Goal: Task Accomplishment & Management: Manage account settings

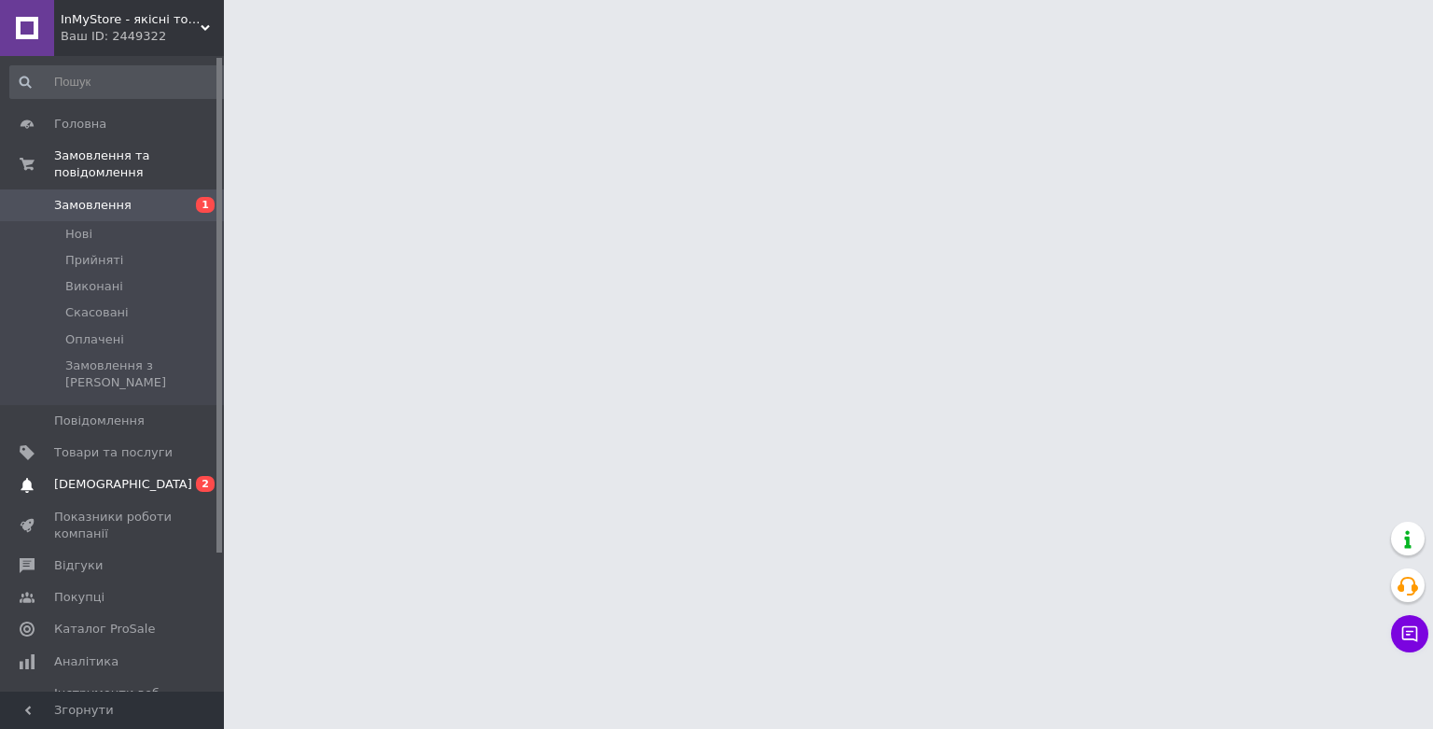
click at [97, 476] on span "[DEMOGRAPHIC_DATA]" at bounding box center [123, 484] width 138 height 17
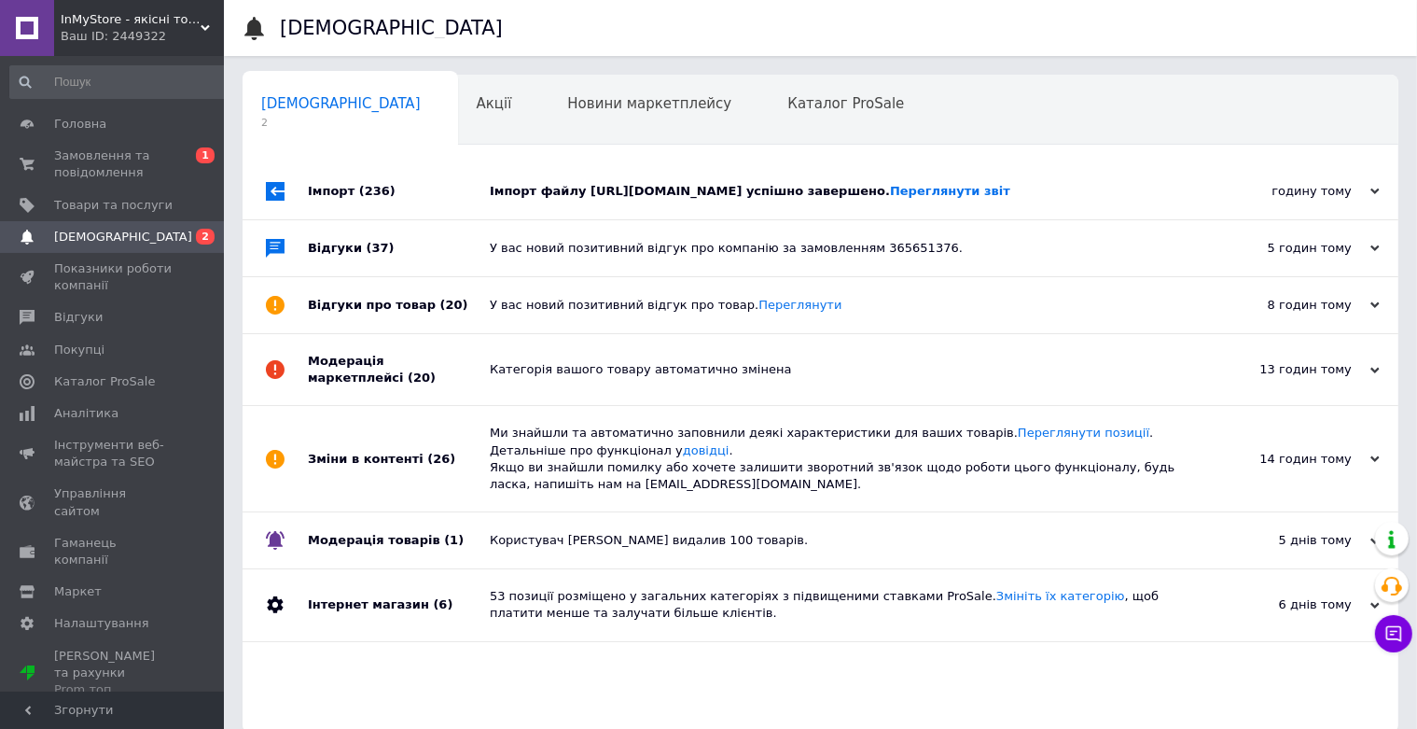
click at [753, 197] on div "Імпорт файлу https://api.b2b.logicpower.ua/pricelist_prom.xml?id=76d59796-e516-…" at bounding box center [842, 191] width 704 height 17
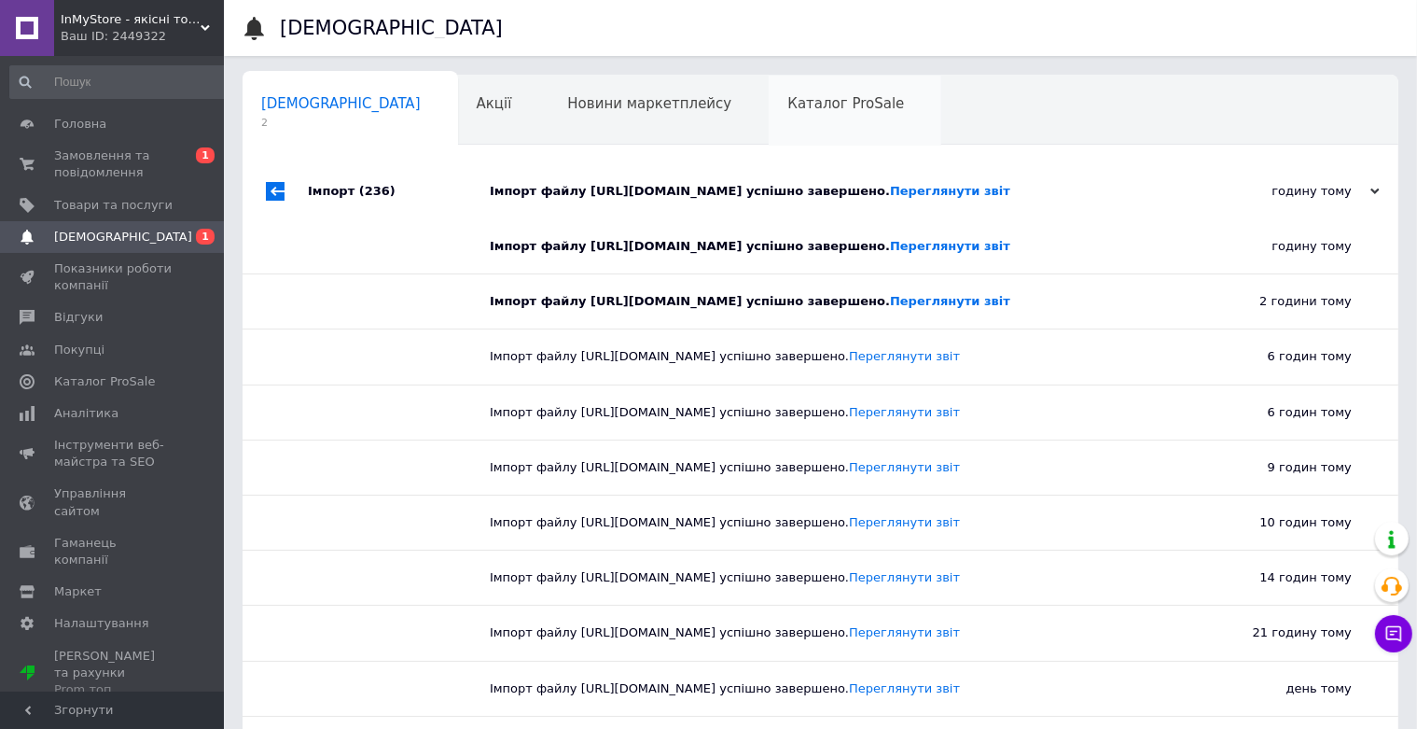
click at [788, 104] on span "Каталог ProSale" at bounding box center [846, 103] width 117 height 17
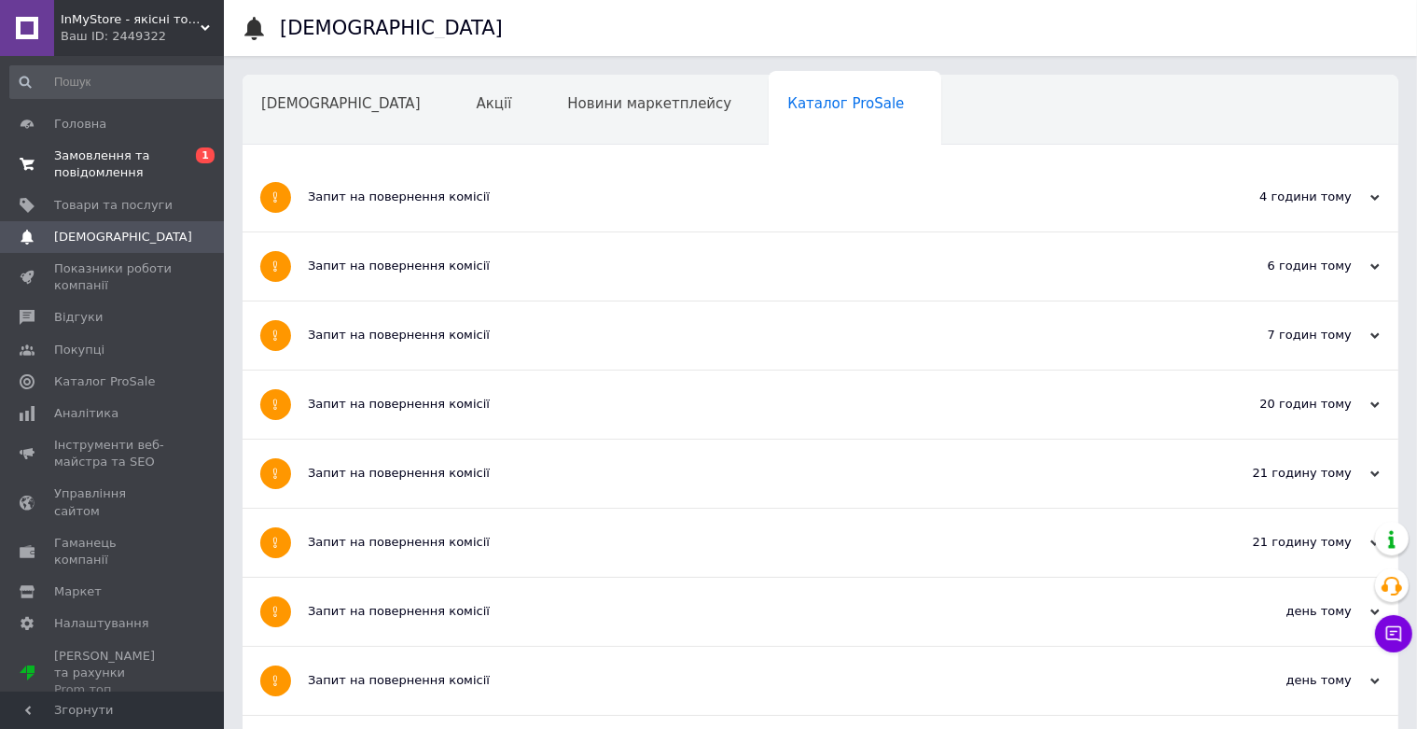
click at [106, 165] on span "Замовлення та повідомлення" at bounding box center [113, 164] width 119 height 34
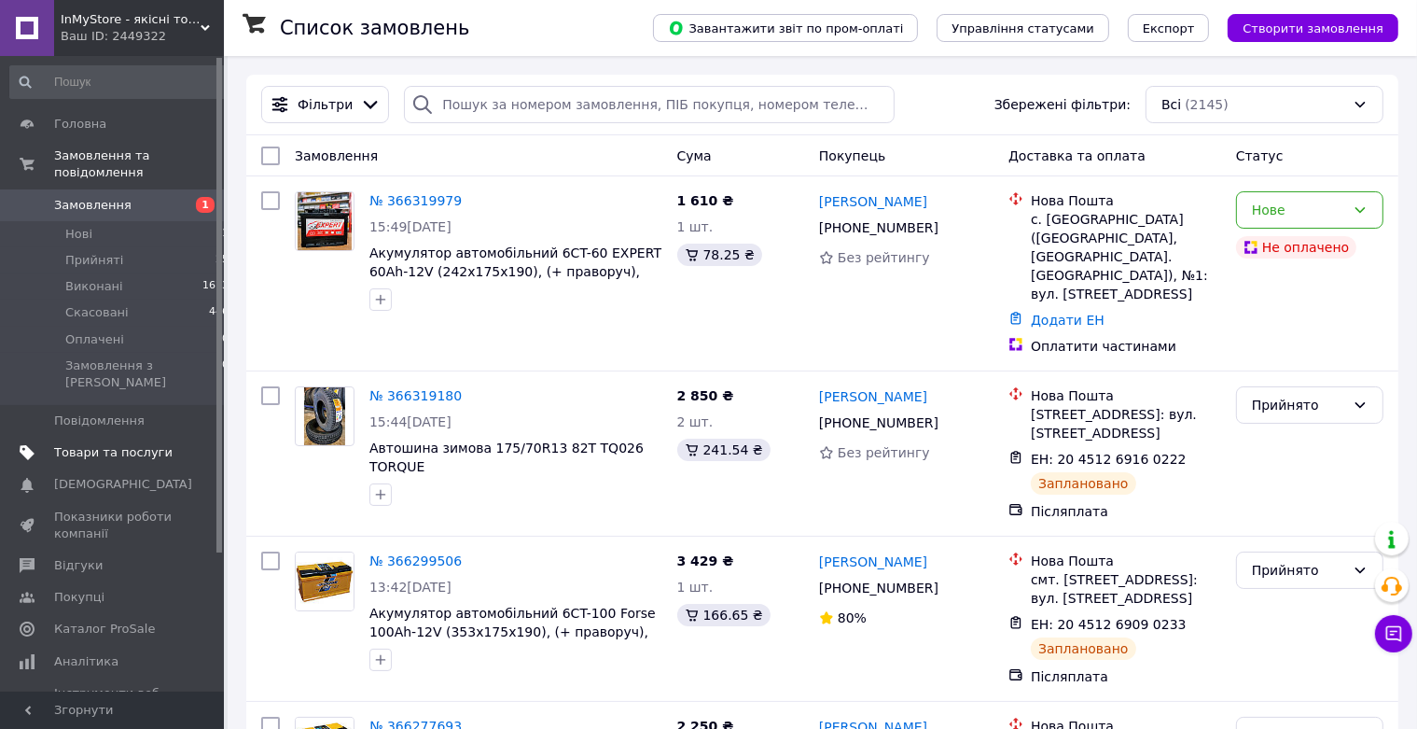
click at [148, 444] on span "Товари та послуги" at bounding box center [113, 452] width 119 height 17
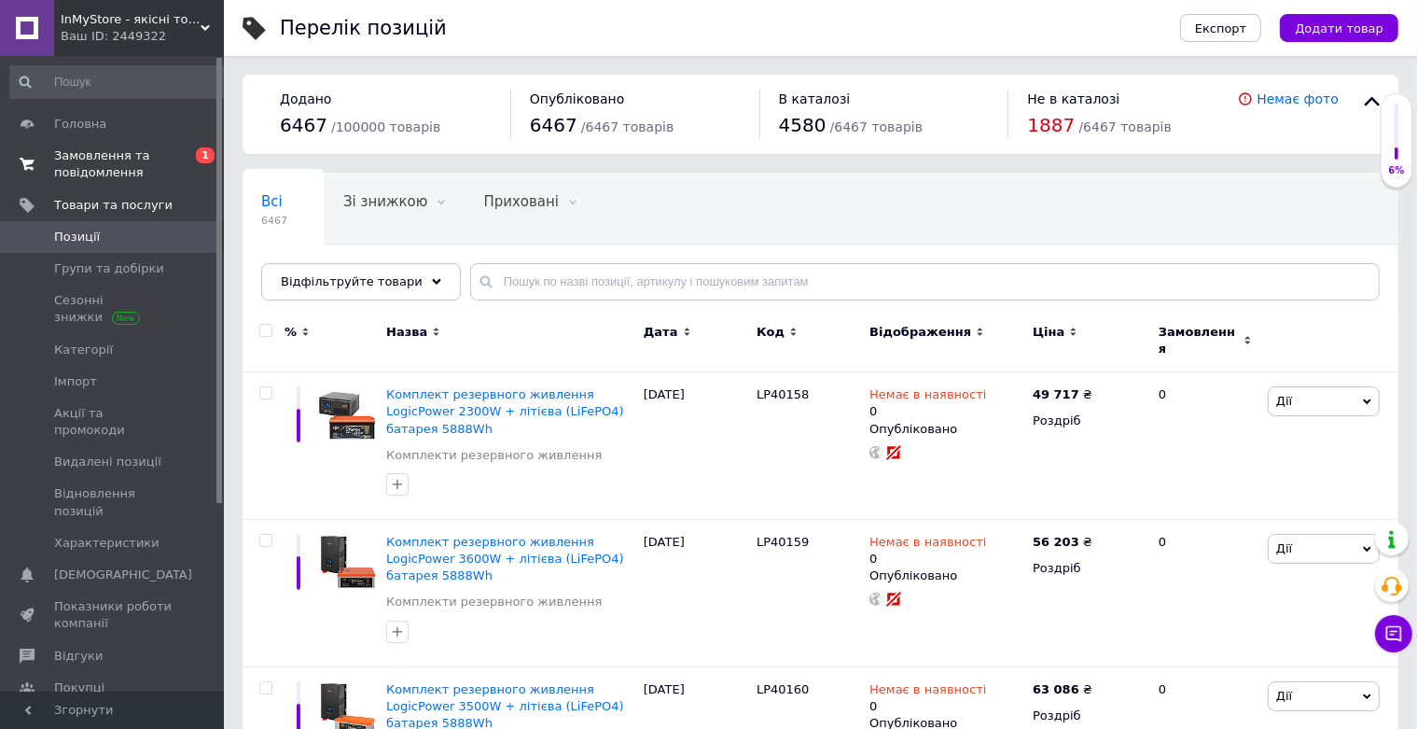
click at [116, 170] on span "Замовлення та повідомлення" at bounding box center [113, 164] width 119 height 34
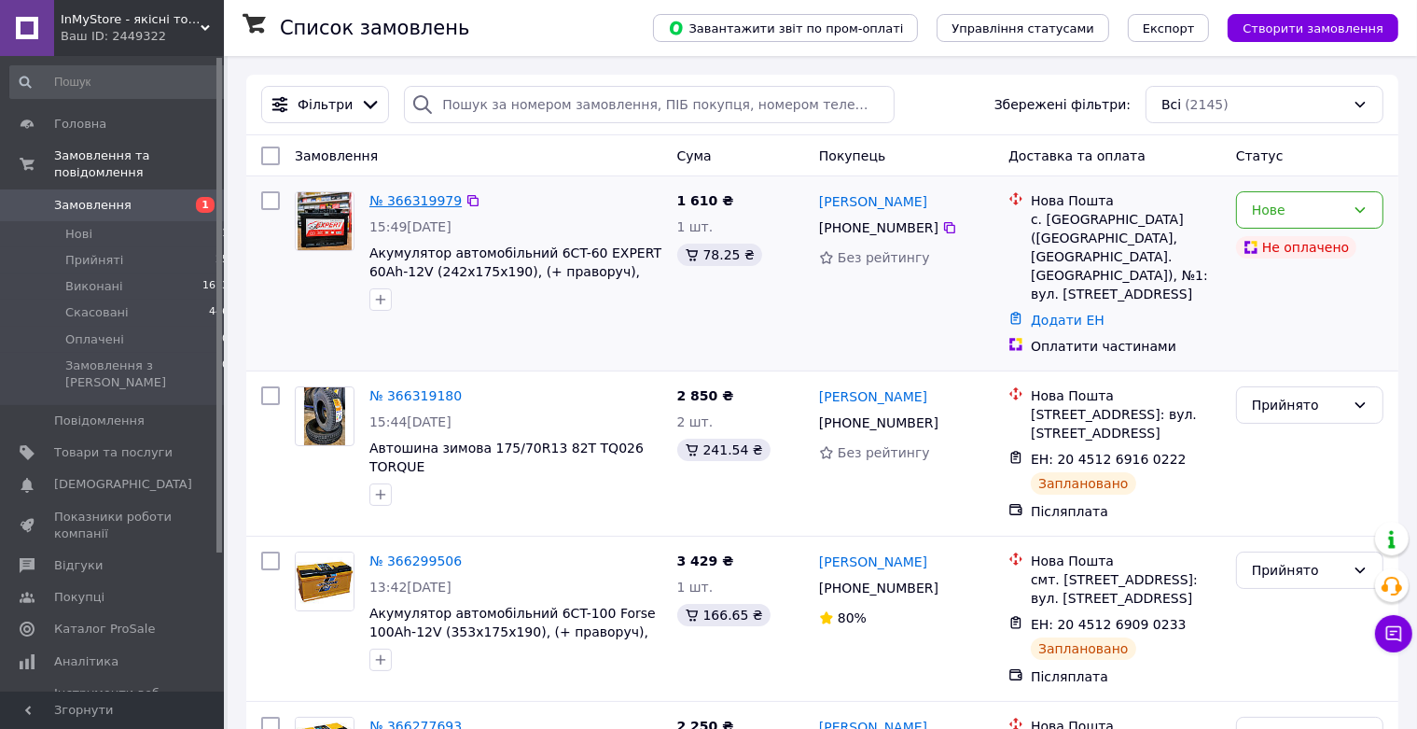
click at [434, 203] on link "№ 366319979" at bounding box center [416, 200] width 92 height 15
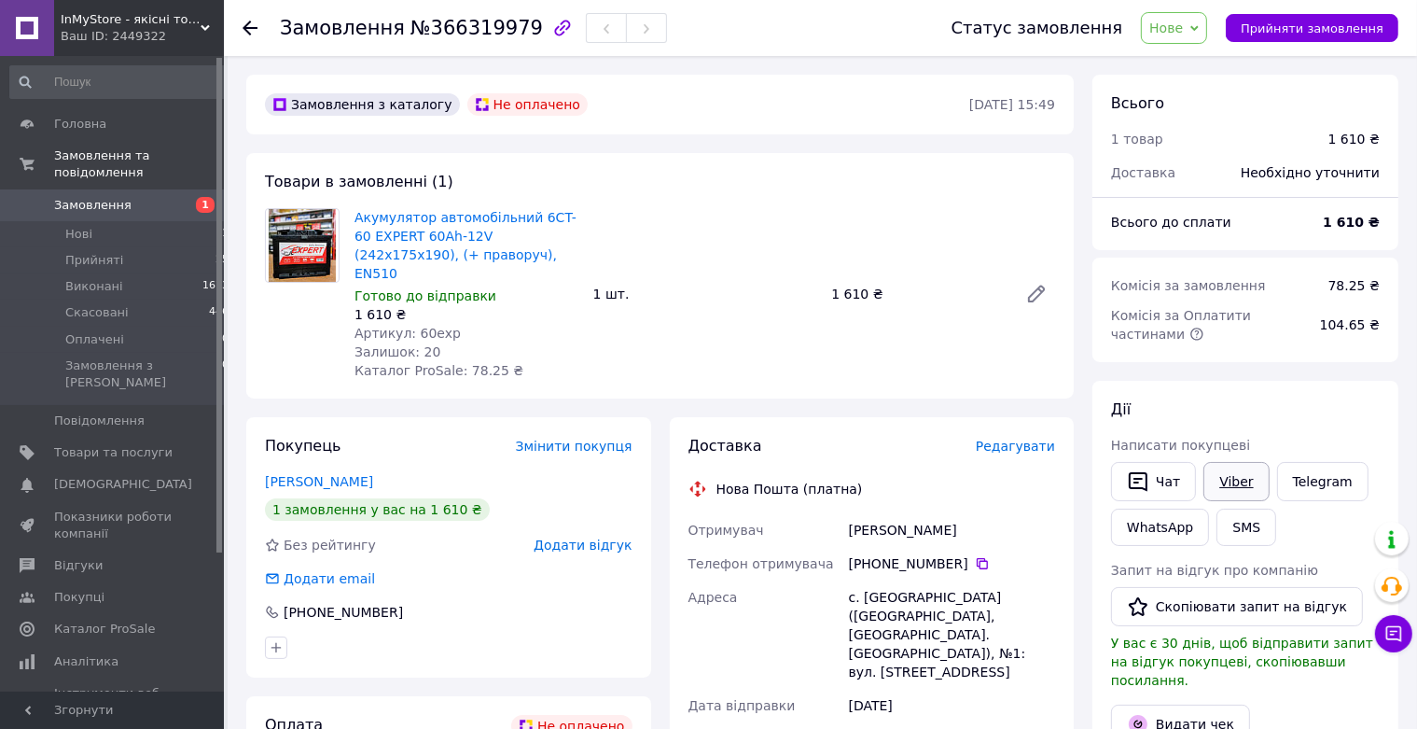
click at [1241, 485] on link "Viber" at bounding box center [1236, 481] width 65 height 39
drag, startPoint x: 1319, startPoint y: 480, endPoint x: 1302, endPoint y: 478, distance: 16.9
click at [1318, 480] on link "Telegram" at bounding box center [1322, 481] width 91 height 39
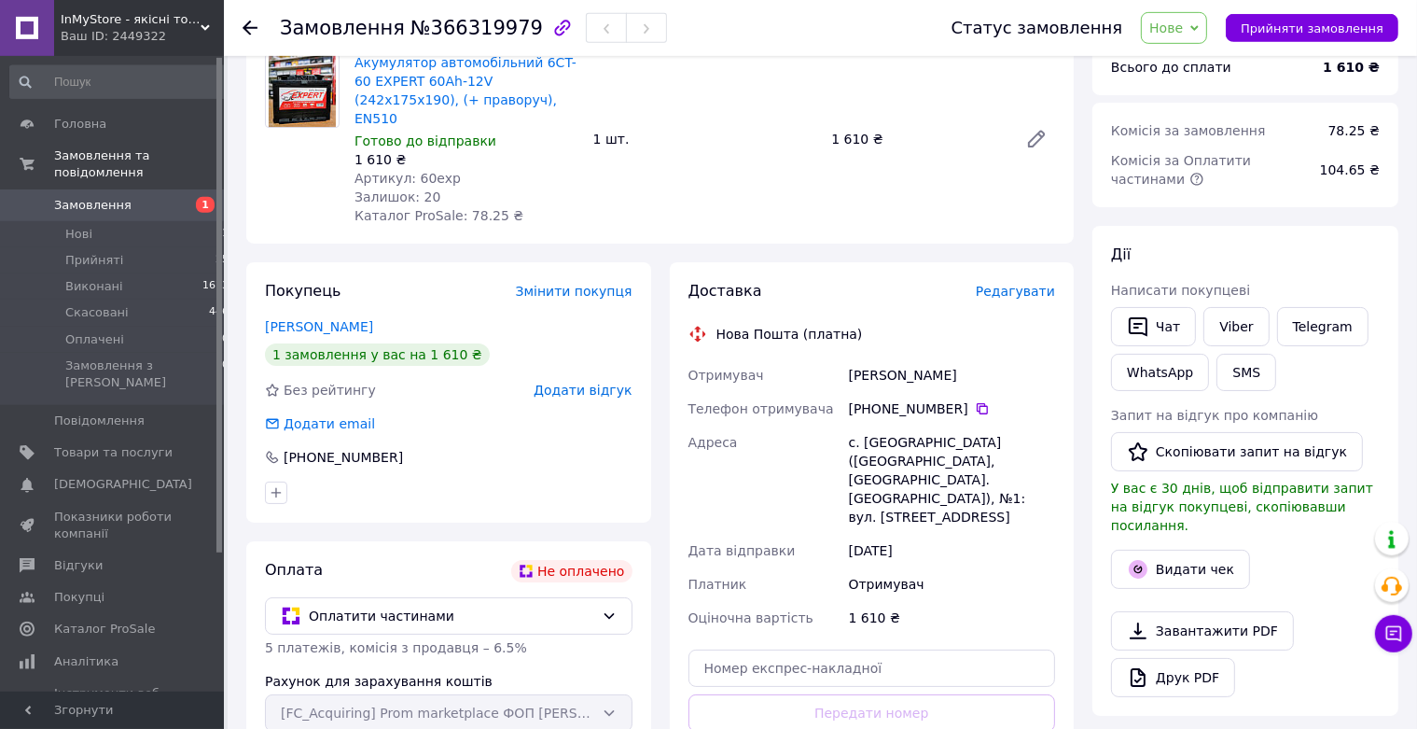
scroll to position [295, 0]
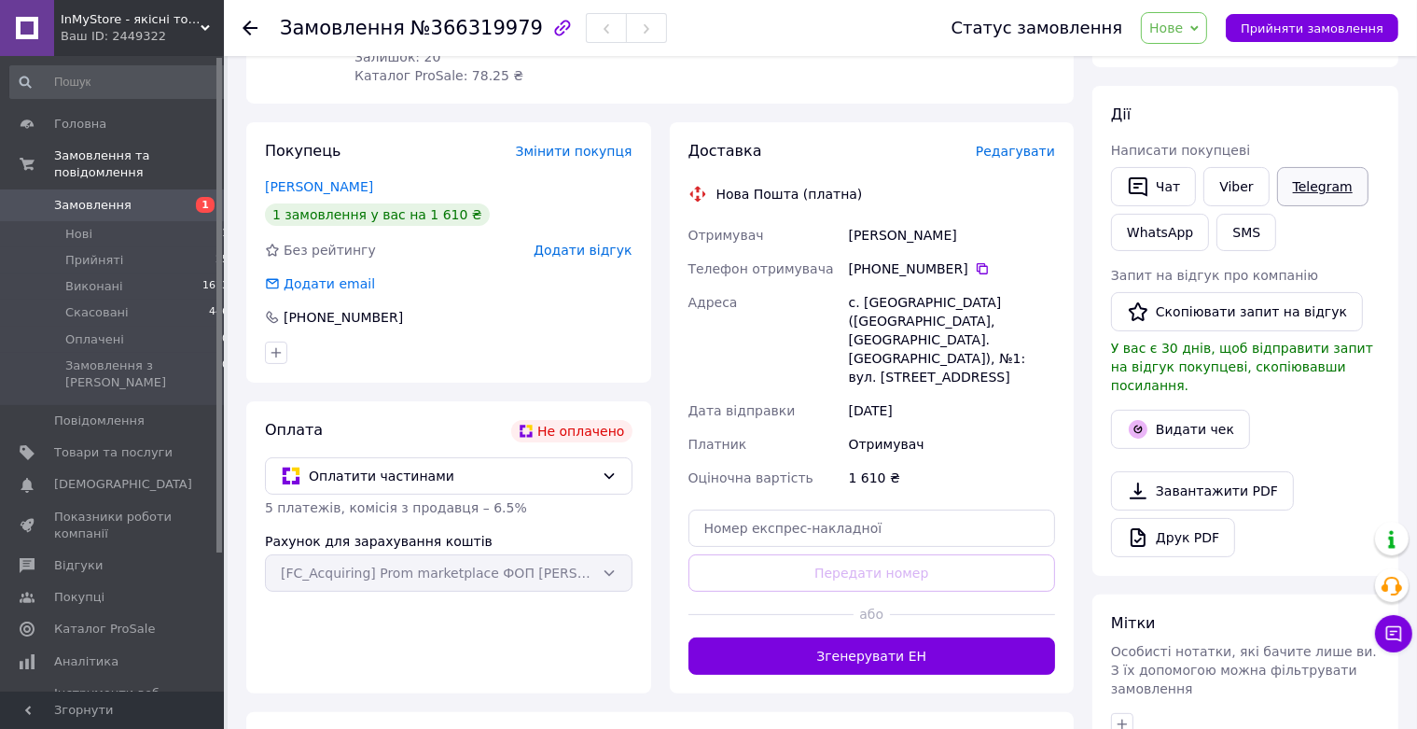
click at [1322, 174] on link "Telegram" at bounding box center [1322, 186] width 91 height 39
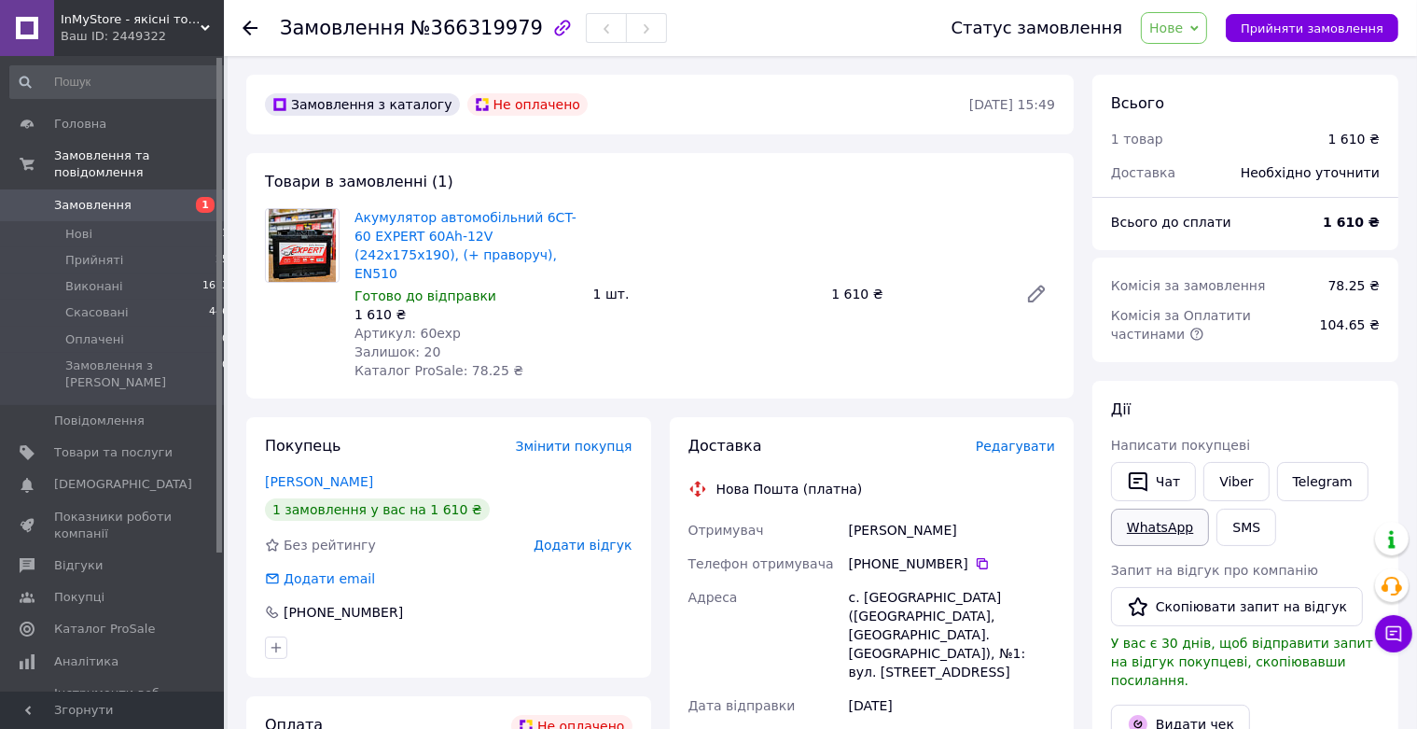
click at [1177, 531] on link "WhatsApp" at bounding box center [1160, 527] width 98 height 37
click at [1204, 27] on span "Нове" at bounding box center [1174, 28] width 66 height 32
click at [1195, 125] on li "Скасовано" at bounding box center [1185, 121] width 86 height 28
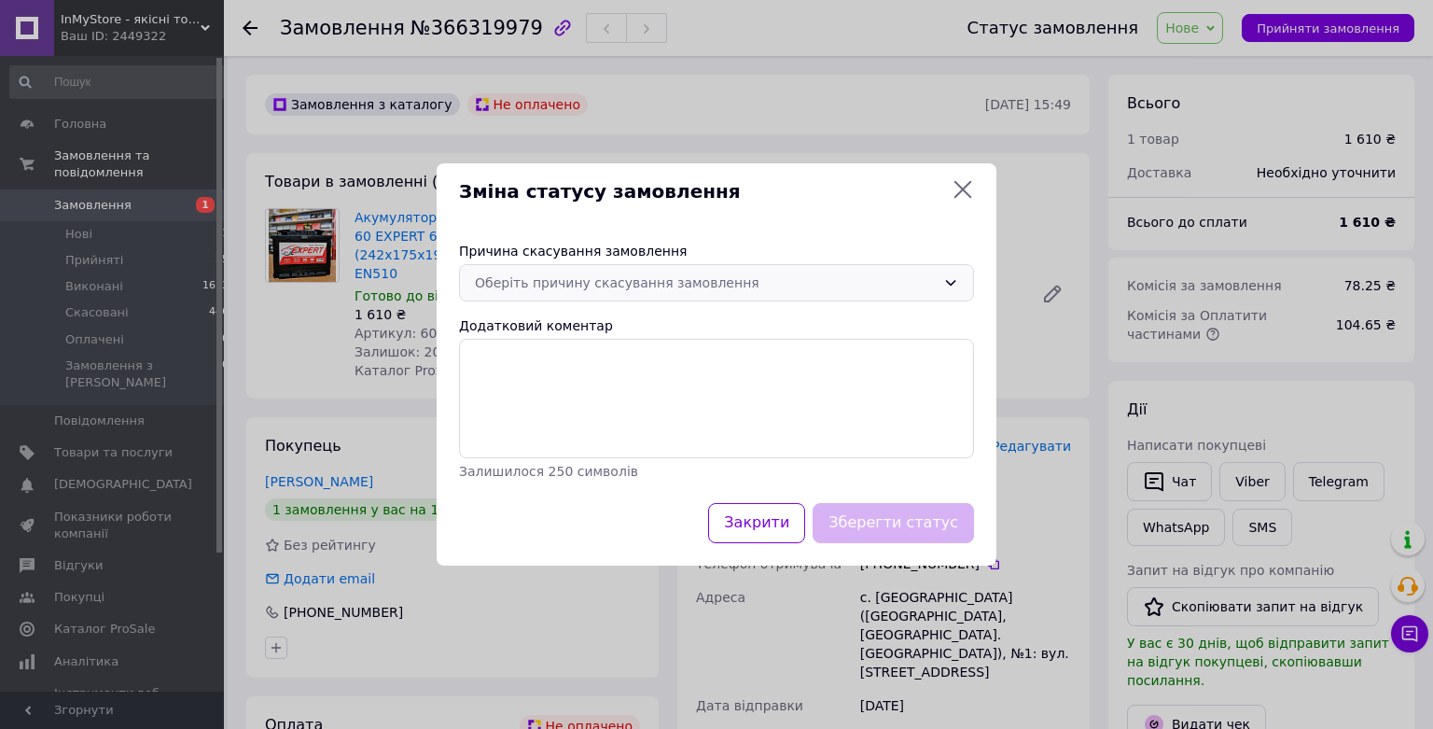
click at [678, 286] on div "Оберіть причину скасування замовлення" at bounding box center [705, 282] width 461 height 21
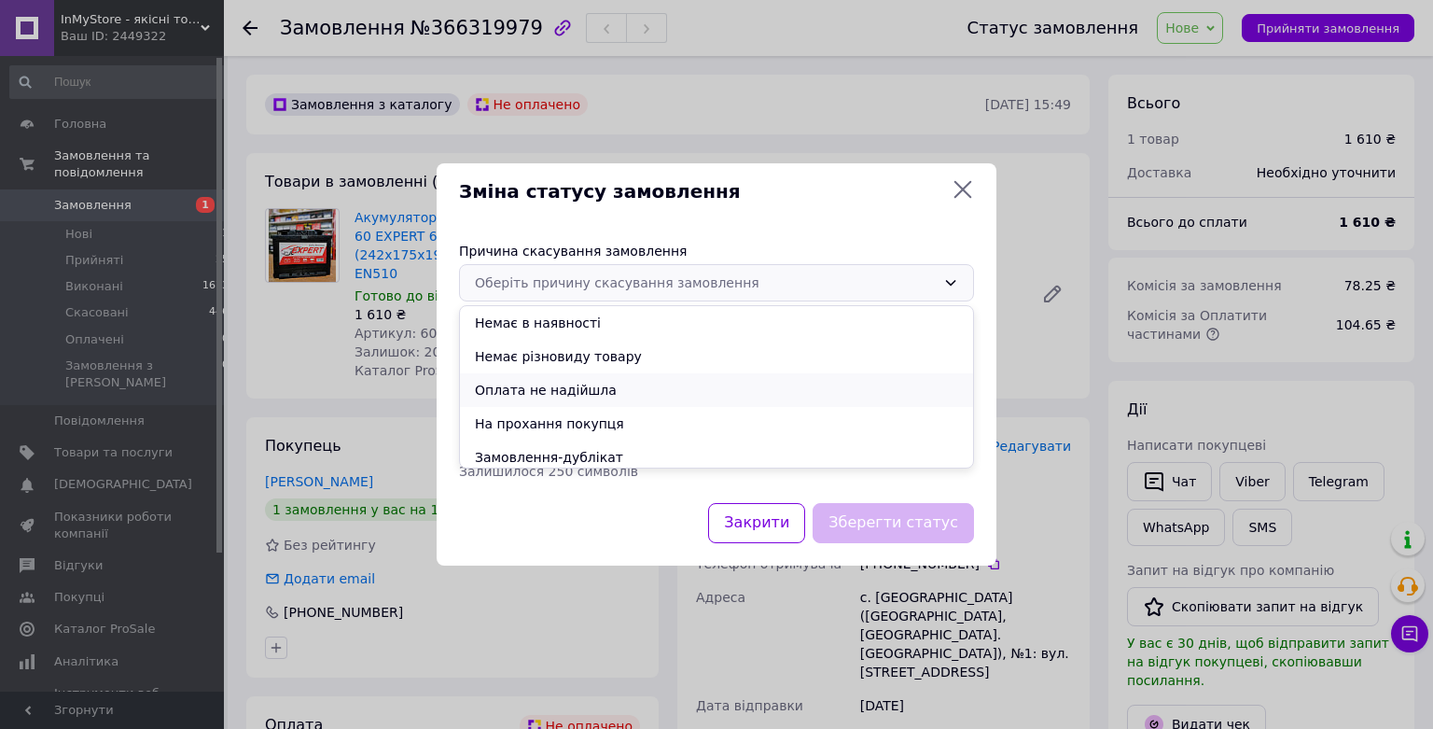
click at [576, 386] on li "Оплата не надійшла" at bounding box center [716, 390] width 513 height 34
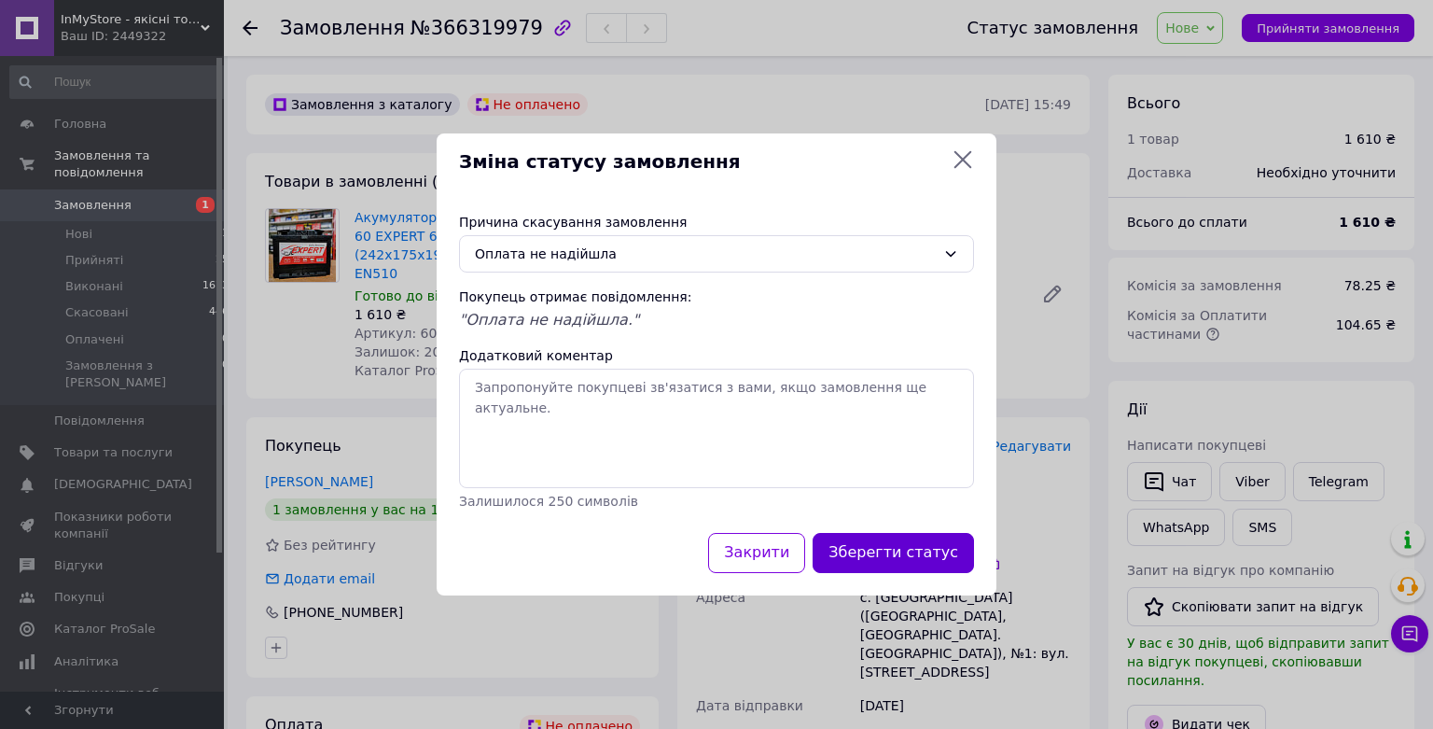
click at [912, 558] on button "Зберегти статус" at bounding box center [893, 553] width 161 height 40
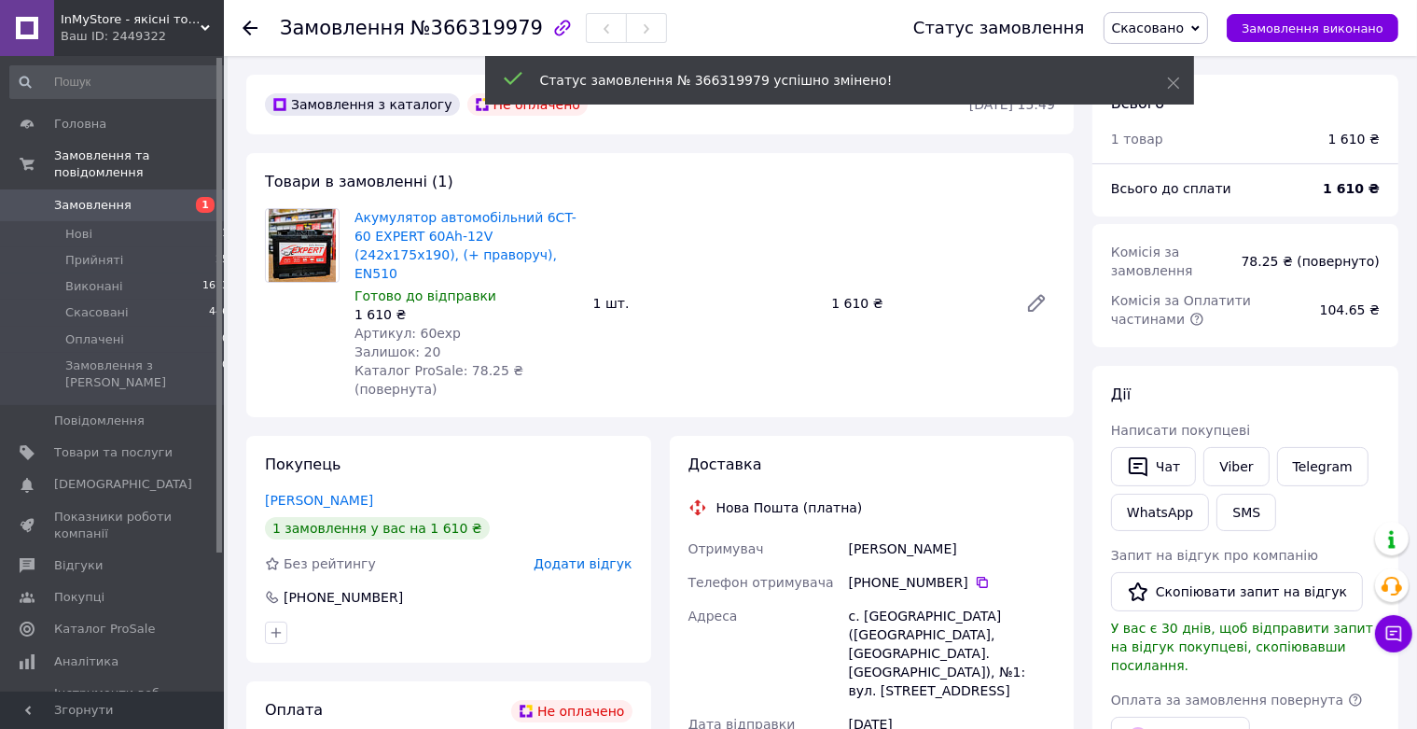
click at [247, 26] on icon at bounding box center [250, 28] width 15 height 15
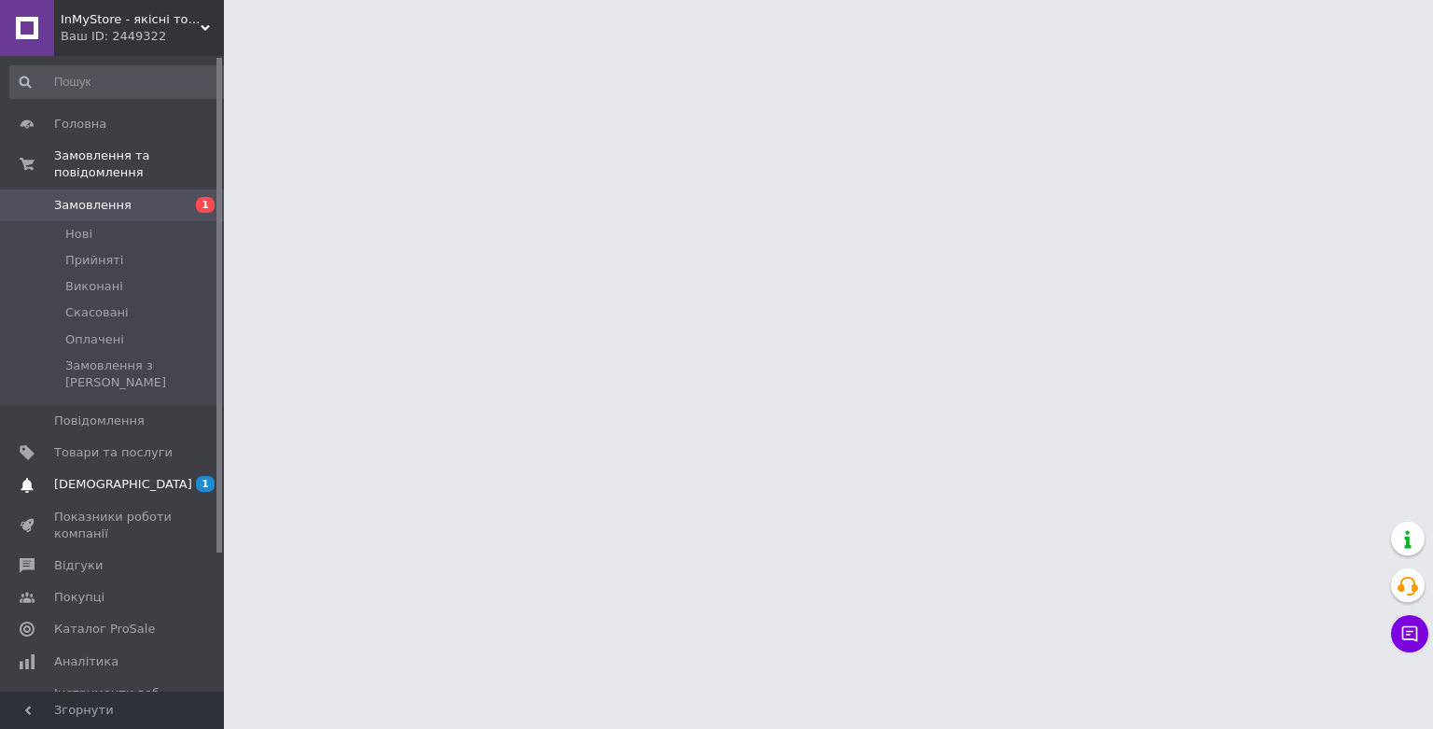
click at [106, 468] on link "Сповіщення 1 0" at bounding box center [120, 484] width 240 height 32
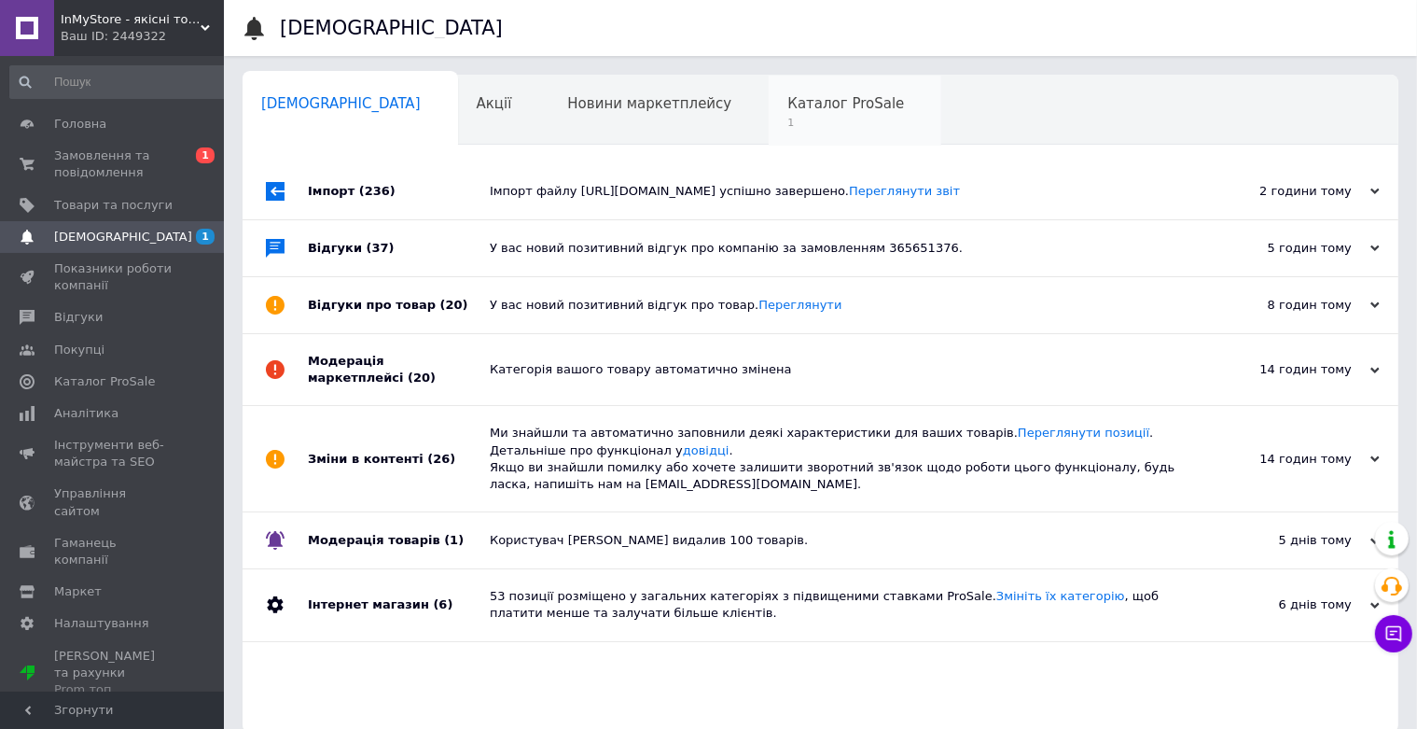
click at [788, 124] on span "1" at bounding box center [846, 123] width 117 height 14
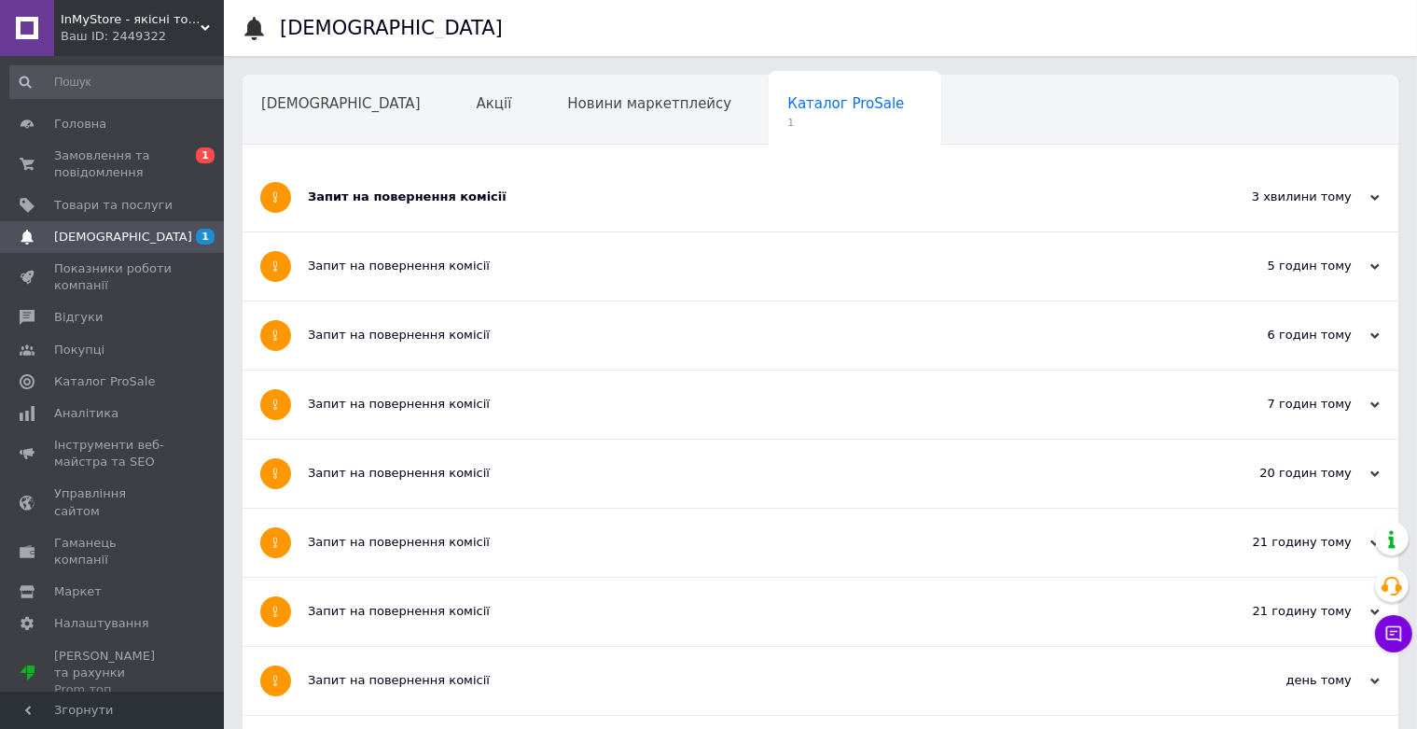
click at [410, 208] on div "Запит на повернення комісії" at bounding box center [751, 197] width 886 height 68
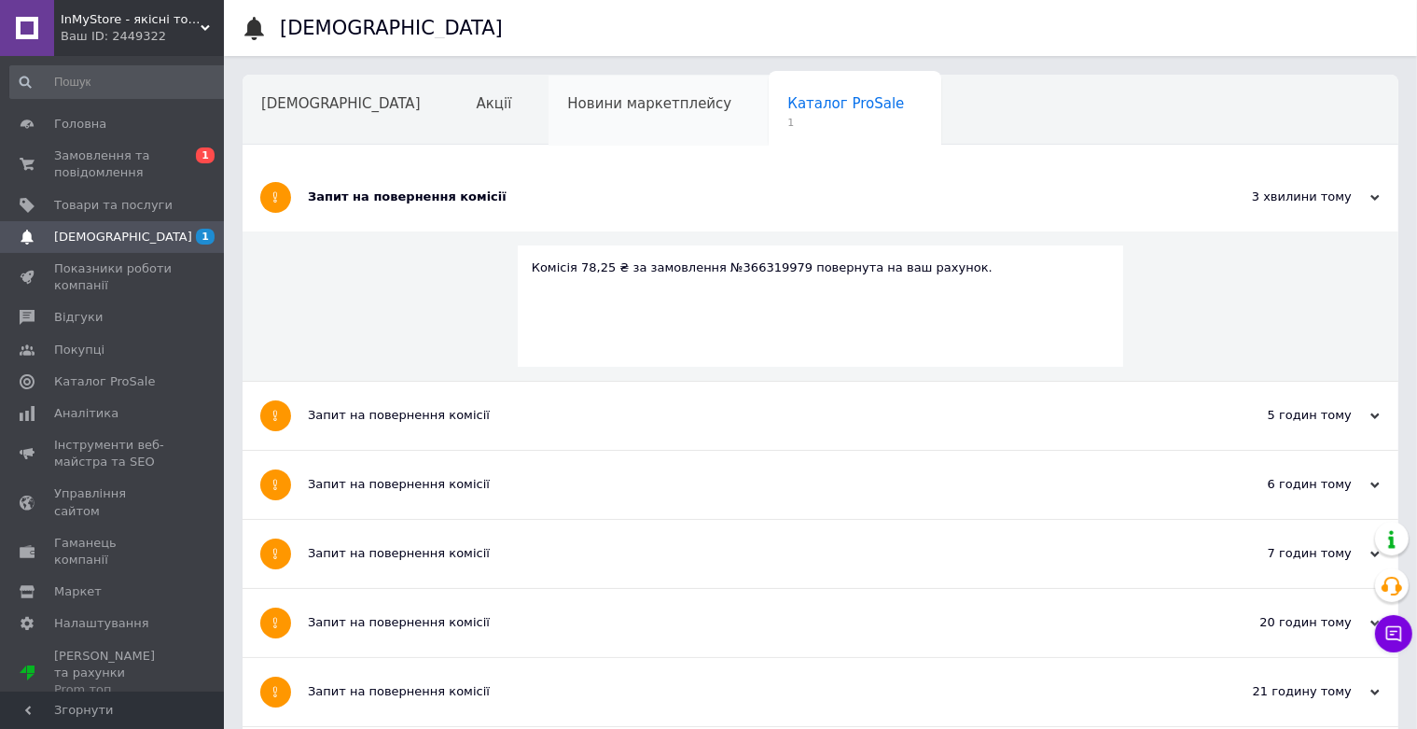
click at [567, 109] on span "Новини маркетплейсу" at bounding box center [649, 103] width 164 height 17
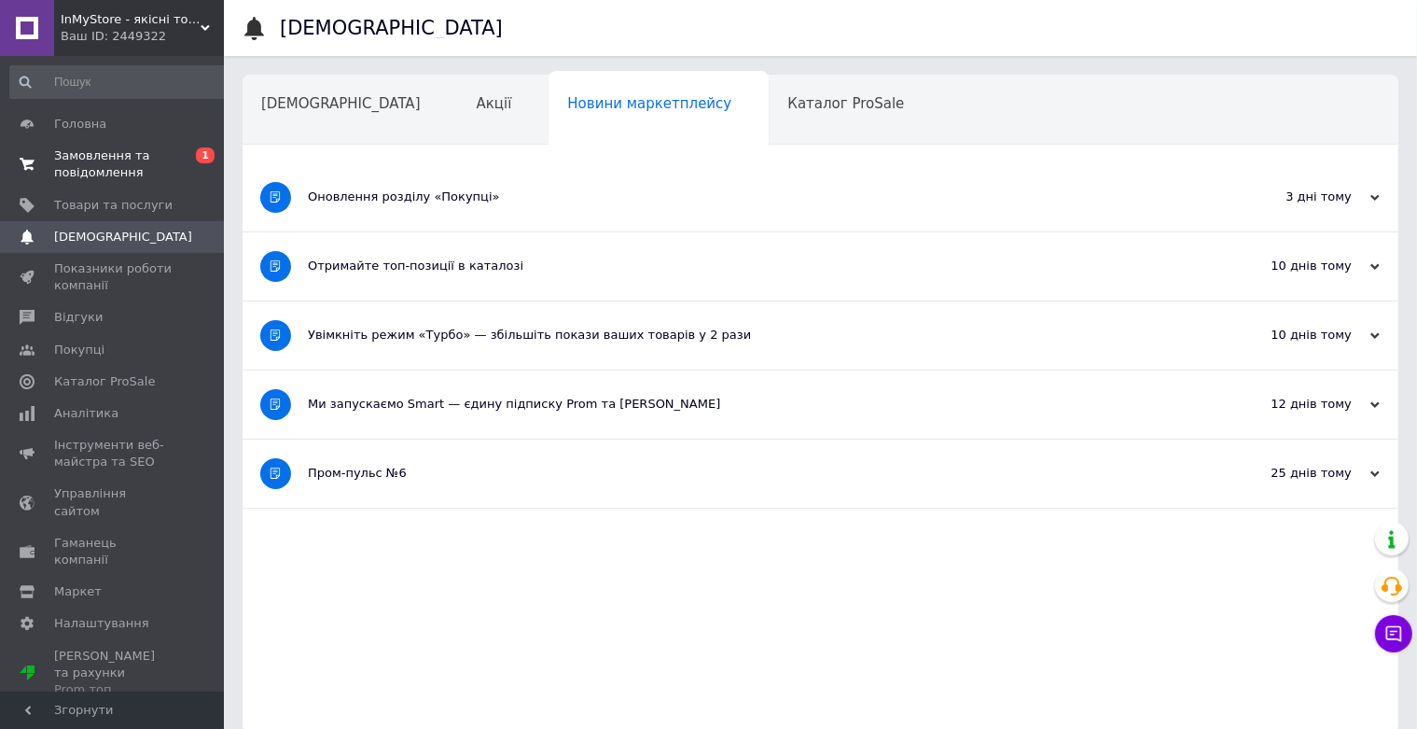
click at [118, 167] on span "Замовлення та повідомлення" at bounding box center [113, 164] width 119 height 34
